Goal: Find specific page/section: Find specific page/section

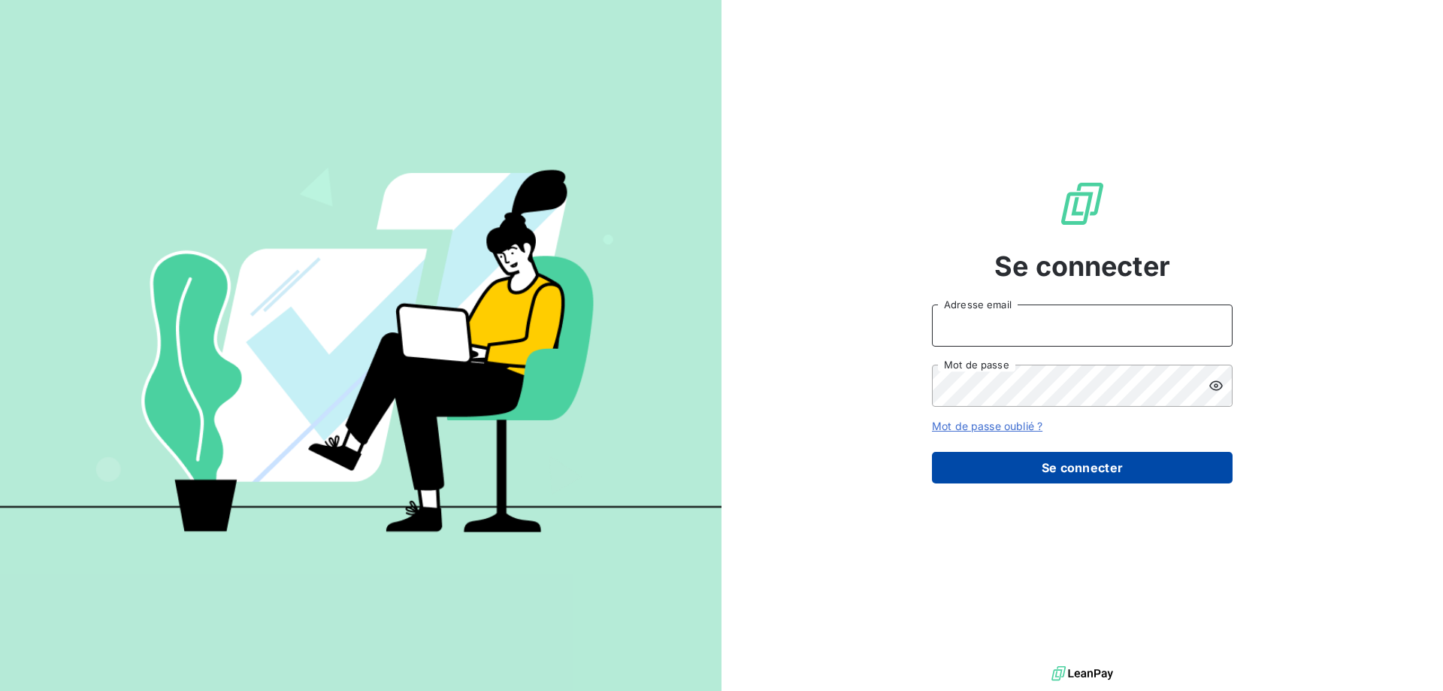
type input "[PERSON_NAME][EMAIL_ADDRESS][DOMAIN_NAME]"
click at [1104, 476] on button "Se connecter" at bounding box center [1082, 468] width 301 height 32
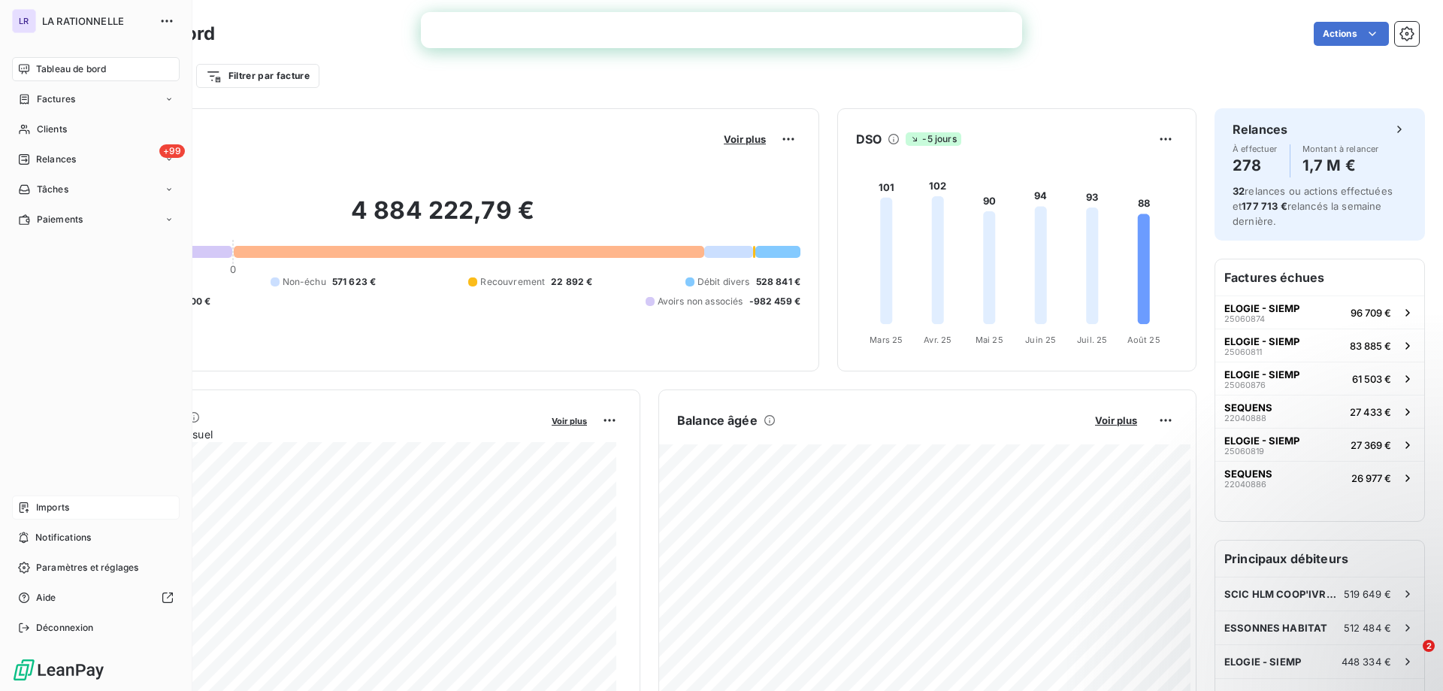
click at [45, 506] on span "Imports" at bounding box center [52, 508] width 33 height 14
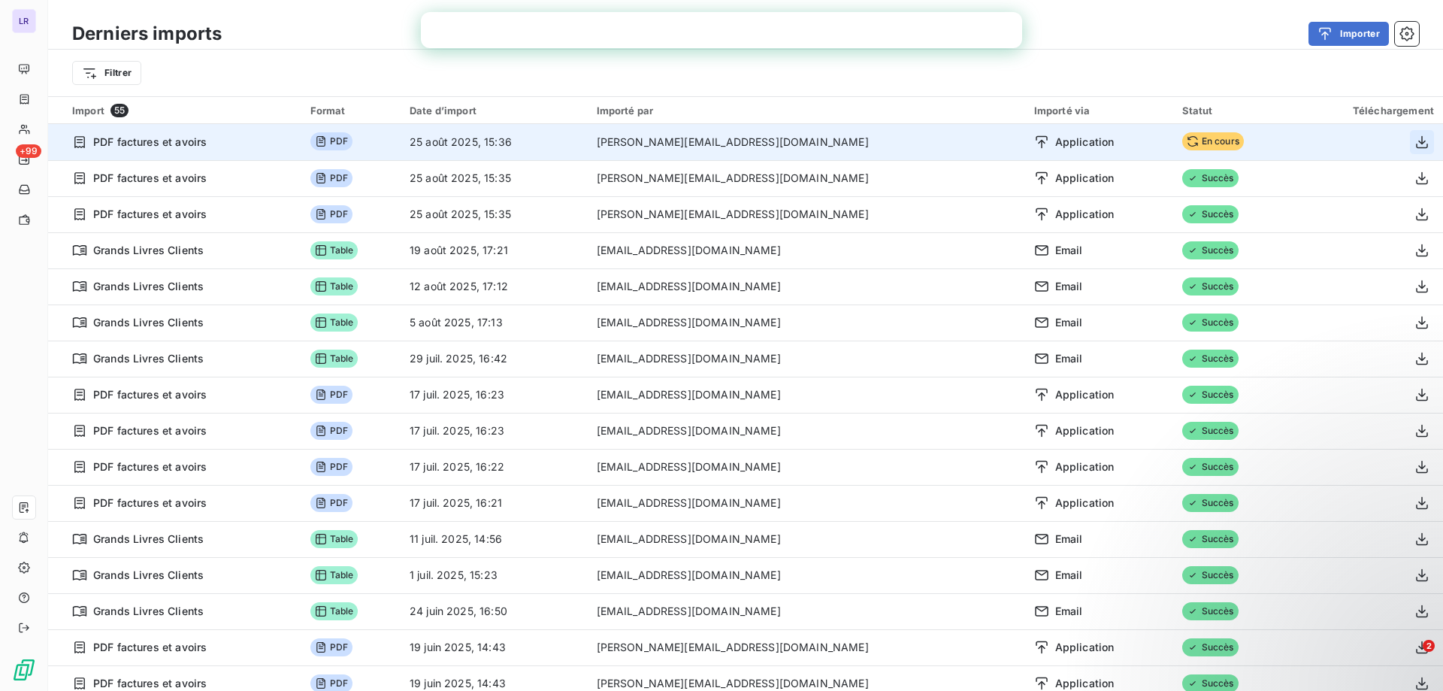
click at [1414, 138] on icon "button" at bounding box center [1421, 142] width 15 height 15
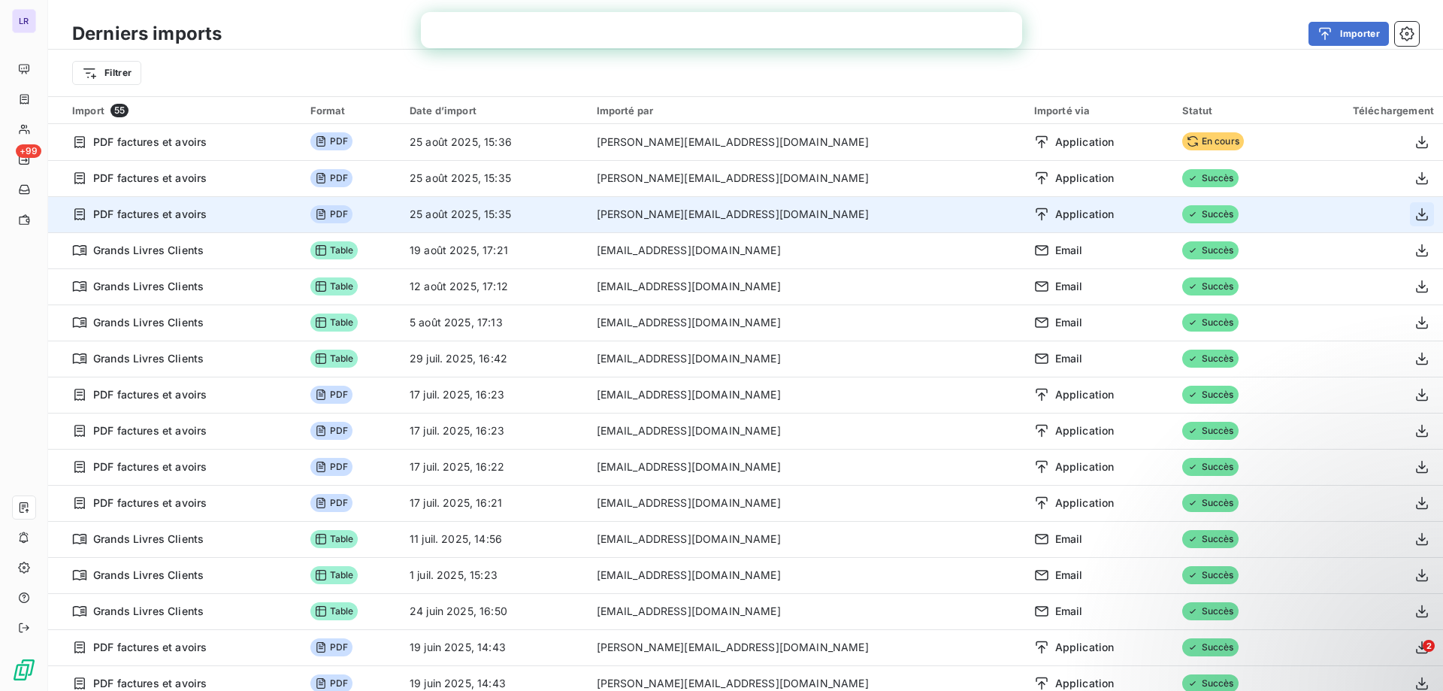
click at [1416, 210] on icon "button" at bounding box center [1422, 214] width 12 height 13
